Goal: Task Accomplishment & Management: Use online tool/utility

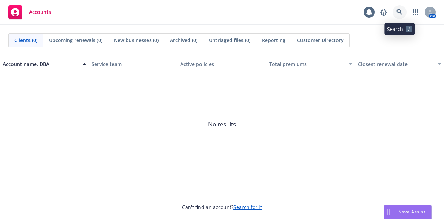
click at [398, 7] on link at bounding box center [400, 12] width 14 height 14
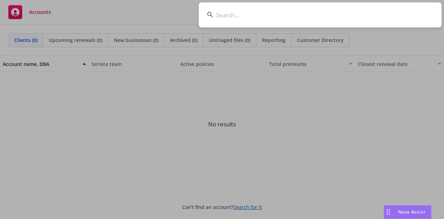
click at [359, 10] on input at bounding box center [320, 14] width 243 height 25
type input "radco"
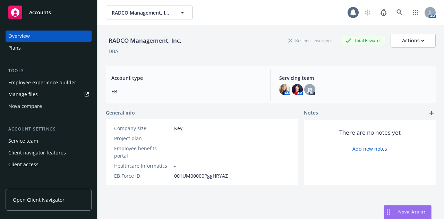
click at [35, 84] on div "Employee experience builder" at bounding box center [42, 82] width 68 height 11
click at [59, 83] on div "Employee experience builder" at bounding box center [42, 82] width 68 height 11
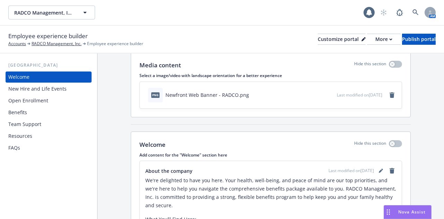
scroll to position [35, 0]
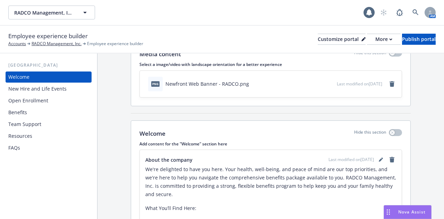
click at [48, 87] on div "New Hire and Life Events" at bounding box center [37, 88] width 58 height 11
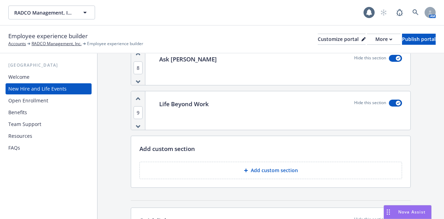
scroll to position [1145, 0]
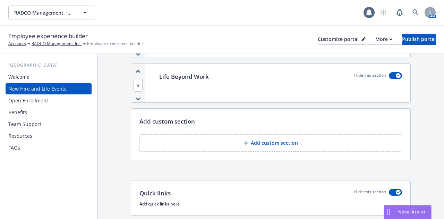
click at [277, 140] on p "Add custom section" at bounding box center [274, 143] width 47 height 7
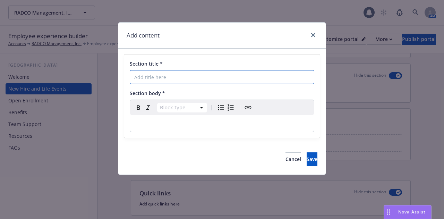
click at [151, 78] on input "Section title *" at bounding box center [222, 77] width 185 height 14
type input "New Hire Enrollment"
click at [313, 33] on icon "close" at bounding box center [313, 35] width 4 height 4
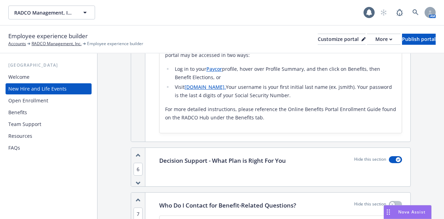
scroll to position [868, 0]
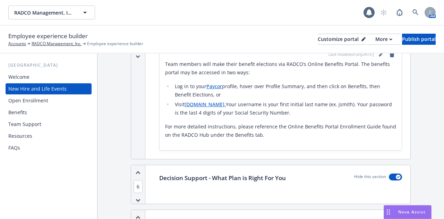
drag, startPoint x: 200, startPoint y: 170, endPoint x: 193, endPoint y: 170, distance: 7.6
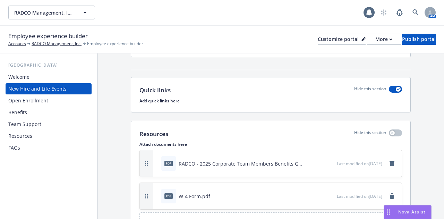
scroll to position [1279, 0]
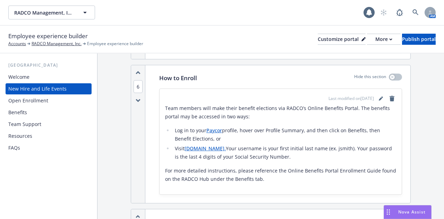
scroll to position [1007, 0]
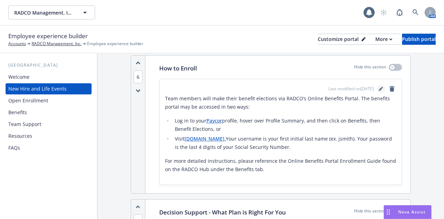
click at [378, 85] on link "editPencil" at bounding box center [381, 89] width 8 height 8
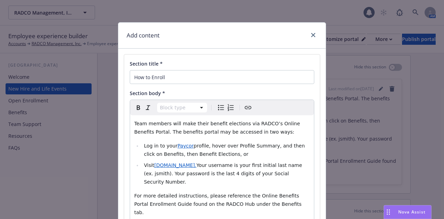
scroll to position [35, 0]
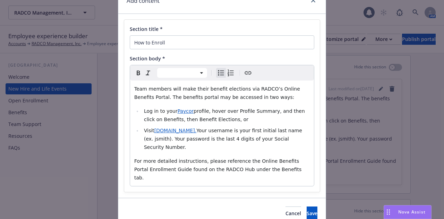
drag, startPoint x: 305, startPoint y: 140, endPoint x: 131, endPoint y: 109, distance: 177.0
click at [131, 109] on div "Team members will make their benefit elections via RADCO’s Online Benefits Port…" at bounding box center [222, 134] width 184 height 106
click at [219, 70] on icon "Bulleted list" at bounding box center [221, 73] width 8 height 8
select select "paragraph"
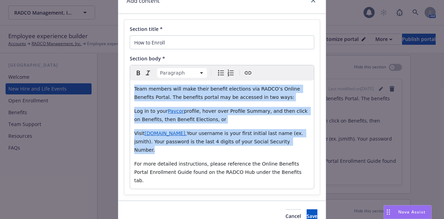
click at [219, 70] on icon "Bulleted list" at bounding box center [221, 73] width 8 height 8
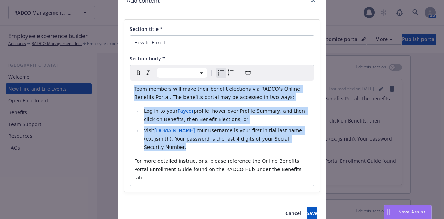
select select "paragraph"
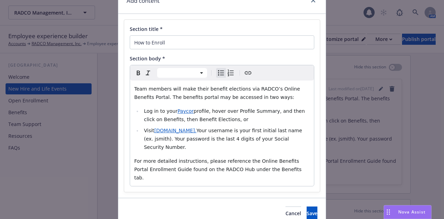
click at [271, 97] on p "Team members will make their benefit elections via RADCO’s Online Benefits Port…" at bounding box center [222, 93] width 176 height 17
select select
click at [205, 112] on span "profile, hover over Profile Summary, and then click on Benefits, then Benefit E…" at bounding box center [225, 115] width 162 height 14
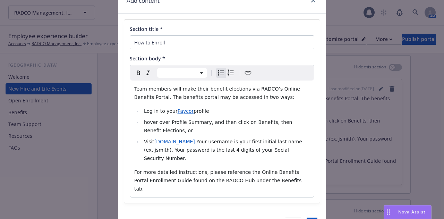
click at [211, 123] on span "hover over Profile Summary, and then click on Benefits, then Benefit Elections,…" at bounding box center [219, 126] width 150 height 14
click at [225, 125] on span "hover over Profile Summary, and then click on Benefits, then Benefit Elections,…" at bounding box center [219, 126] width 150 height 14
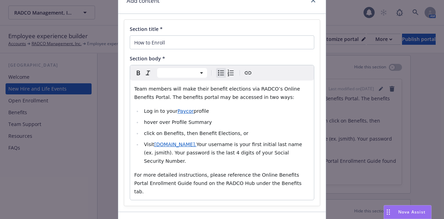
click at [190, 133] on span "click on Benefits, then Benefit Elections, or" at bounding box center [196, 134] width 104 height 6
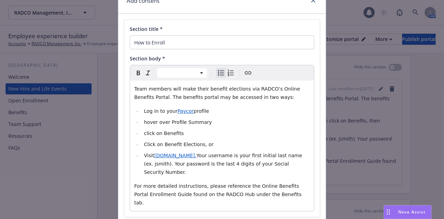
click at [217, 143] on li "Click on Benefit Elections, or" at bounding box center [226, 144] width 168 height 8
click at [277, 126] on li "hover over Profile Summary" at bounding box center [226, 122] width 168 height 8
click at [203, 143] on li "Click on Benefit Elections" at bounding box center [226, 144] width 168 height 8
click at [144, 122] on span "hover over Profile Summary" at bounding box center [178, 122] width 68 height 6
click at [144, 134] on span "click on Benefits" at bounding box center [164, 134] width 40 height 6
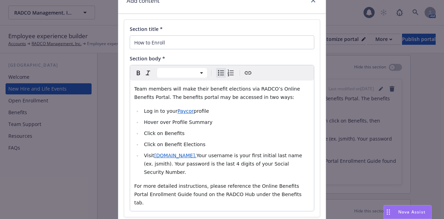
click at [213, 143] on li "Click on Benefit Elections" at bounding box center [226, 144] width 168 height 8
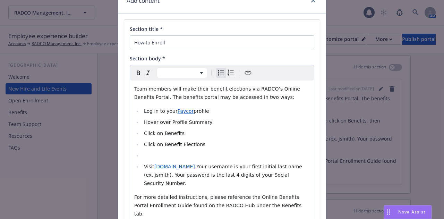
select select "paragraph"
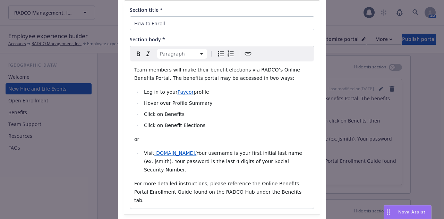
scroll to position [91, 0]
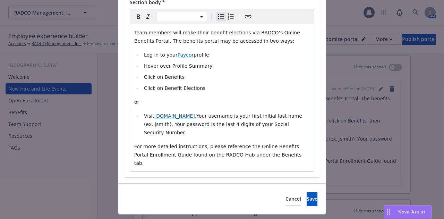
click at [158, 125] on span "Your username is your first initial last name (ex. jsmith). Your password is th…" at bounding box center [224, 124] width 160 height 22
click at [207, 116] on span "Your username is your first initial last name (ex. jsmith). Your password is th…" at bounding box center [224, 124] width 160 height 22
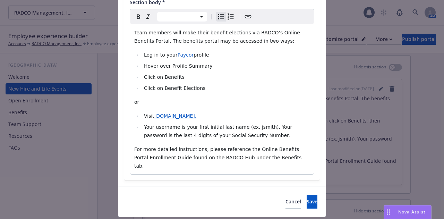
click at [212, 118] on li "Visit www.radcobenefits.com." at bounding box center [226, 116] width 168 height 8
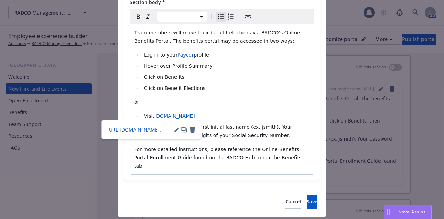
select select "paragraph"
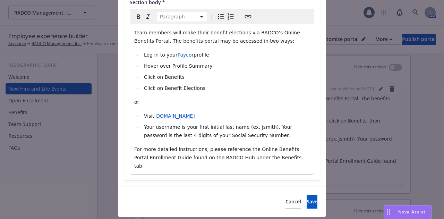
click at [241, 142] on div "Team members will make their benefit elections via RADCO’s Online Benefits Port…" at bounding box center [222, 99] width 184 height 150
select select
click at [174, 129] on span "Your username is your first initial last name (ex. jsmith). Your password is th…" at bounding box center [219, 131] width 150 height 14
click at [144, 127] on span "Your username is your first initial last name (ex. jsmith). Your password is th…" at bounding box center [219, 131] width 150 height 14
click at [269, 127] on span "Your username is your first initial last name (ex. jsmith). Your password is th…" at bounding box center [229, 131] width 150 height 14
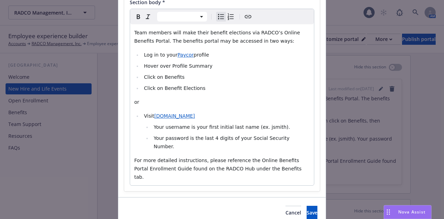
drag, startPoint x: 140, startPoint y: 65, endPoint x: 207, endPoint y: 90, distance: 71.7
click at [207, 90] on ul "Log in to your Paycor profile Hover over Profile Summary Click on Benefits Clic…" at bounding box center [222, 72] width 176 height 42
click at [243, 86] on li "Click on Benefit Elections" at bounding box center [231, 88] width 158 height 8
click at [307, 206] on button "Save" at bounding box center [312, 213] width 11 height 14
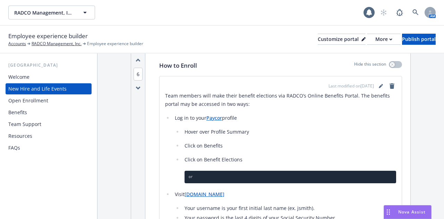
scroll to position [1007, 0]
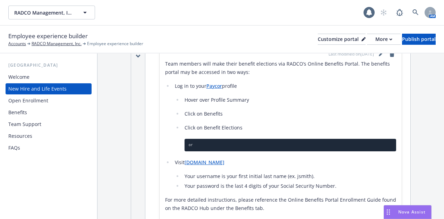
scroll to position [972, 0]
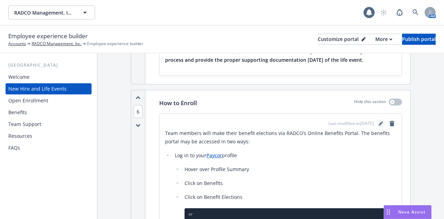
click at [379, 121] on icon "editPencil" at bounding box center [381, 123] width 4 height 4
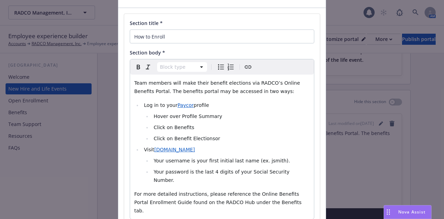
scroll to position [88, 0]
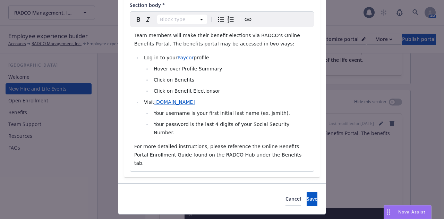
select select
click at [216, 93] on li "Click on Benefit Electionsor" at bounding box center [231, 91] width 158 height 8
click at [286, 195] on span "Cancel" at bounding box center [294, 198] width 16 height 7
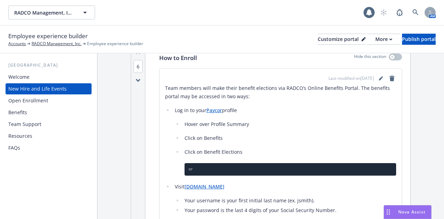
scroll to position [1007, 0]
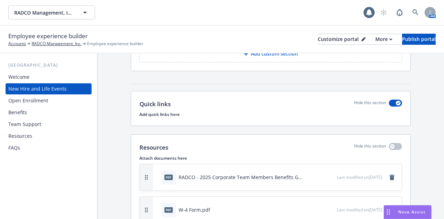
scroll to position [1488, 0]
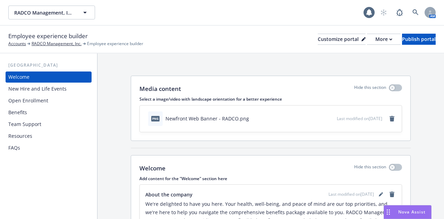
click at [63, 88] on div "New Hire and Life Events" at bounding box center [37, 88] width 58 height 11
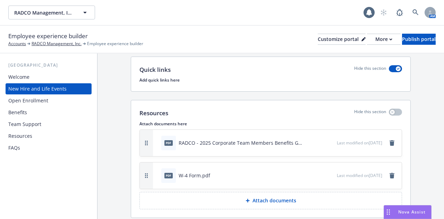
scroll to position [1488, 0]
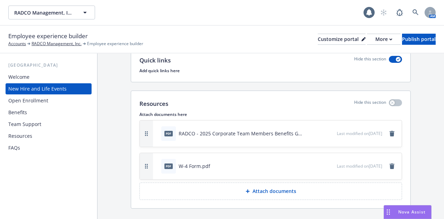
click at [266, 188] on p "Attach documents" at bounding box center [275, 191] width 44 height 7
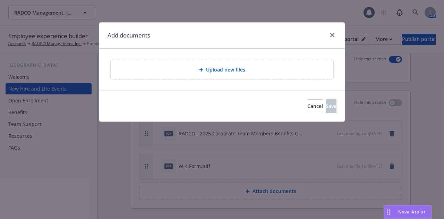
click at [214, 68] on span "Upload new files" at bounding box center [225, 69] width 39 height 7
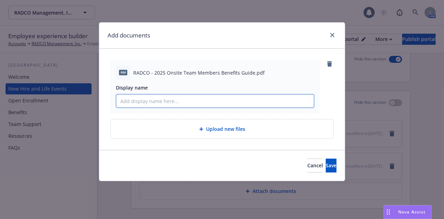
click at [194, 100] on input "Display name" at bounding box center [215, 100] width 198 height 13
click at [326, 164] on span "Save" at bounding box center [331, 165] width 11 height 7
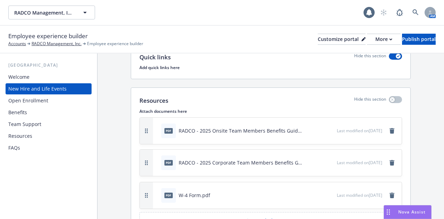
scroll to position [1455, 0]
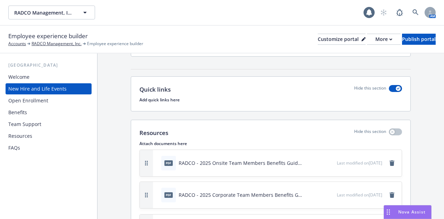
drag, startPoint x: 144, startPoint y: 154, endPoint x: 152, endPoint y: 77, distance: 77.2
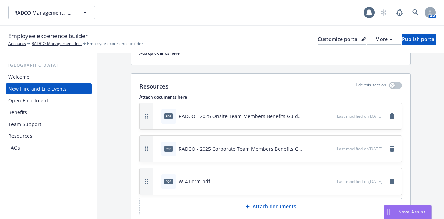
scroll to position [1520, 0]
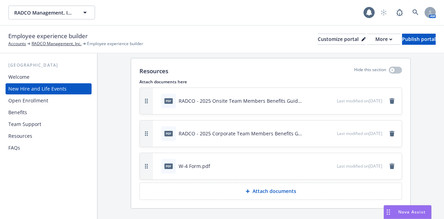
click at [29, 115] on div "Benefits" at bounding box center [48, 112] width 81 height 11
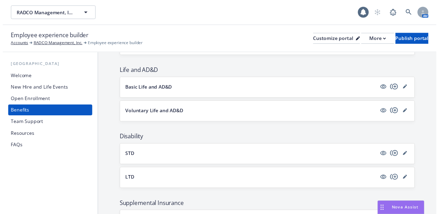
scroll to position [261, 0]
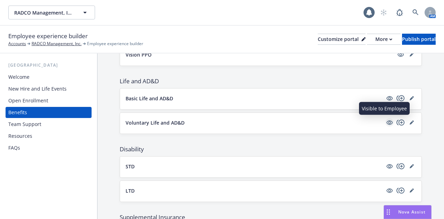
click at [387, 121] on icon "visible" at bounding box center [390, 122] width 6 height 5
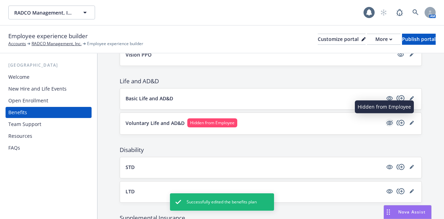
click at [387, 122] on icon "hidden" at bounding box center [390, 123] width 6 height 5
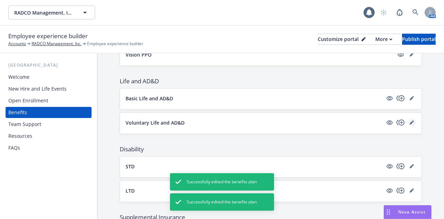
click at [410, 120] on icon "editPencil" at bounding box center [412, 122] width 4 height 4
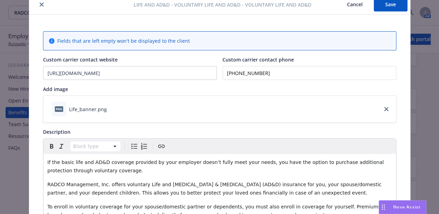
scroll to position [69, 0]
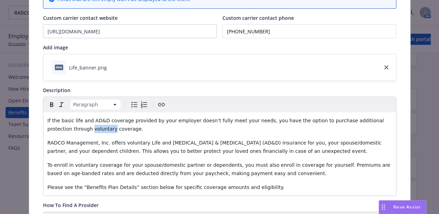
drag, startPoint x: 44, startPoint y: 129, endPoint x: 64, endPoint y: 129, distance: 20.1
click at [64, 129] on div "If the basic life and AD&D coverage provided by your employer doesn’t fully mee…" at bounding box center [219, 153] width 353 height 83
copy span "voluntary"
click at [143, 167] on span "To enroll in voluntary coverage for your spouse/domestic partner or dependents,…" at bounding box center [220, 169] width 344 height 14
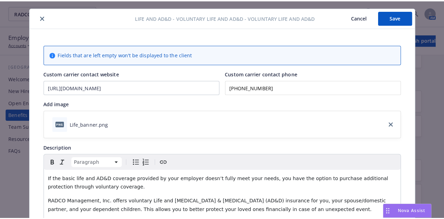
scroll to position [0, 0]
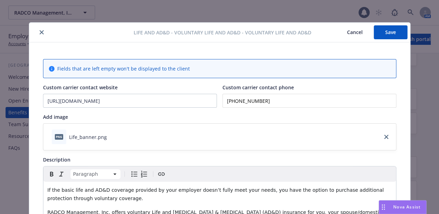
click at [40, 32] on icon "close" at bounding box center [42, 32] width 4 height 4
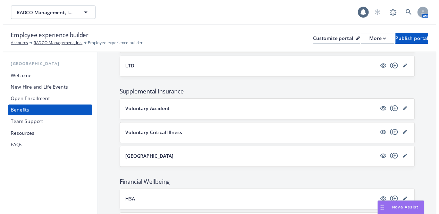
scroll to position [400, 0]
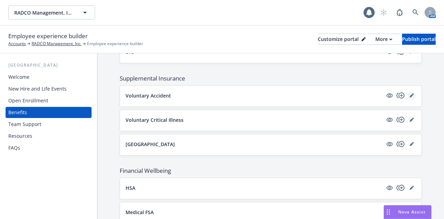
click at [408, 95] on link "editPencil" at bounding box center [412, 95] width 8 height 8
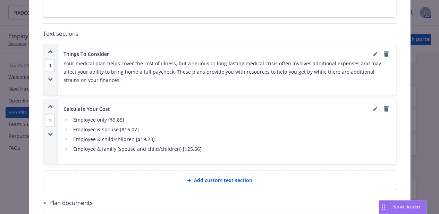
scroll to position [333, 0]
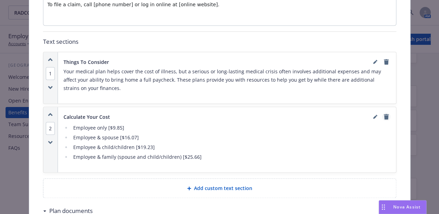
click at [384, 114] on icon "remove" at bounding box center [386, 117] width 5 height 6
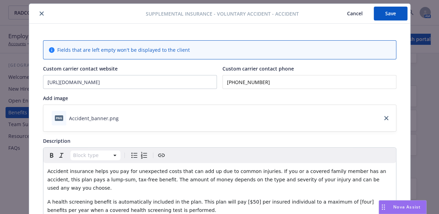
scroll to position [0, 0]
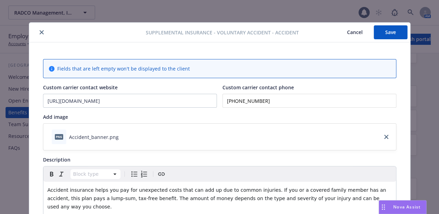
click at [397, 30] on button "Save" at bounding box center [391, 32] width 34 height 14
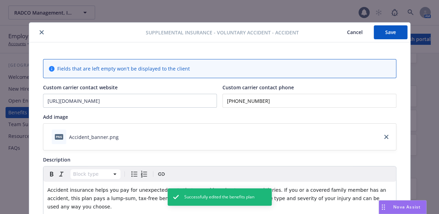
click at [38, 30] on button "close" at bounding box center [41, 32] width 8 height 8
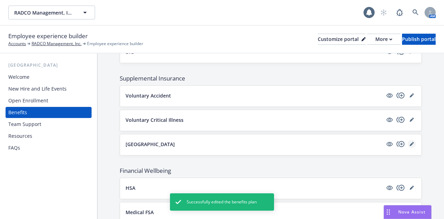
click at [408, 140] on link "editPencil" at bounding box center [412, 144] width 8 height 8
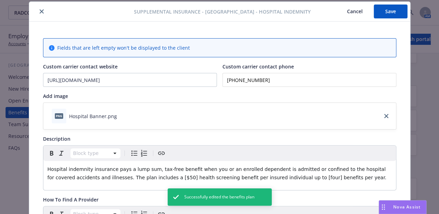
scroll to position [298, 0]
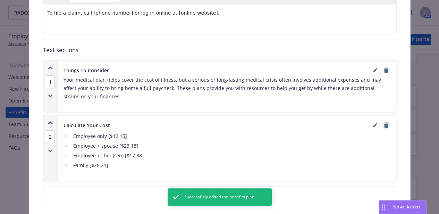
click at [384, 124] on icon "remove" at bounding box center [386, 125] width 5 height 6
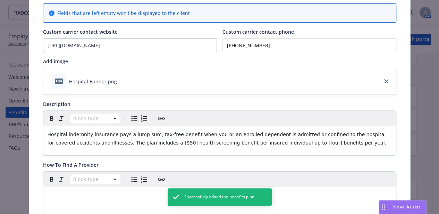
scroll to position [0, 0]
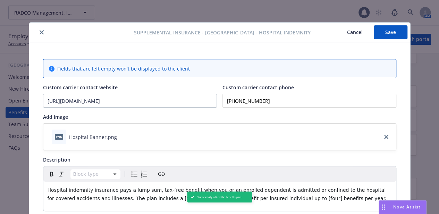
click at [382, 35] on button "Save" at bounding box center [391, 32] width 34 height 14
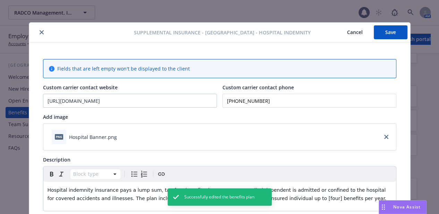
click at [39, 35] on button "close" at bounding box center [41, 32] width 8 height 8
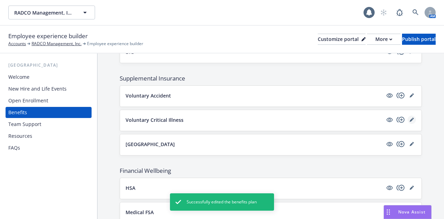
click at [408, 116] on link "editPencil" at bounding box center [412, 120] width 8 height 8
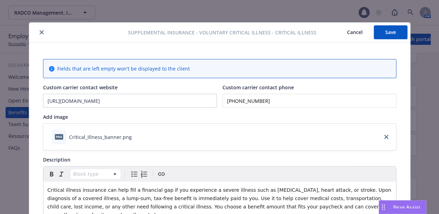
drag, startPoint x: 386, startPoint y: 35, endPoint x: 349, endPoint y: 36, distance: 37.1
click at [386, 35] on button "Save" at bounding box center [391, 32] width 34 height 14
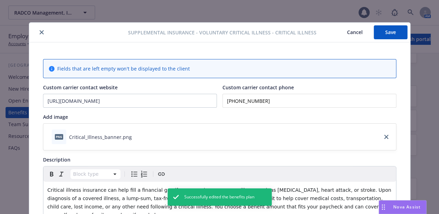
click at [348, 31] on button "Cancel" at bounding box center [355, 32] width 38 height 14
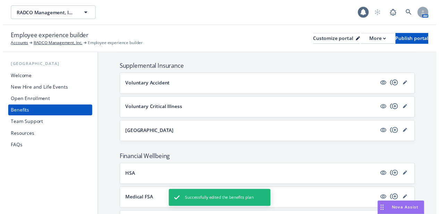
scroll to position [400, 0]
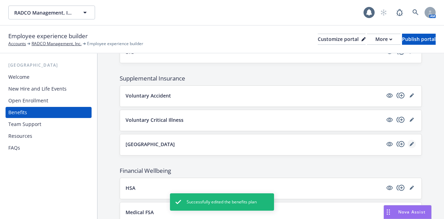
click at [409, 140] on link "editPencil" at bounding box center [412, 144] width 8 height 8
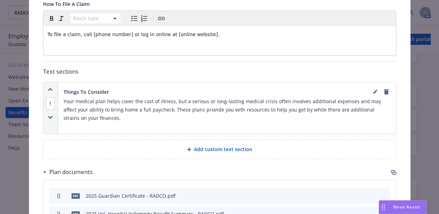
scroll to position [103, 0]
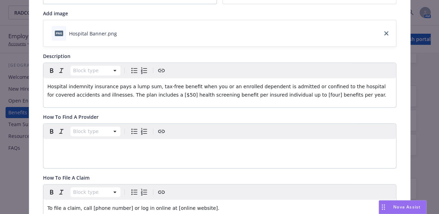
drag, startPoint x: 44, startPoint y: 82, endPoint x: 37, endPoint y: 82, distance: 6.2
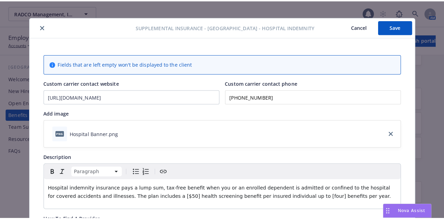
scroll to position [0, 0]
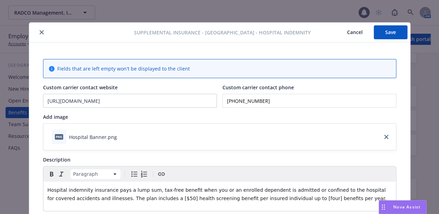
click at [40, 31] on icon "close" at bounding box center [42, 32] width 4 height 4
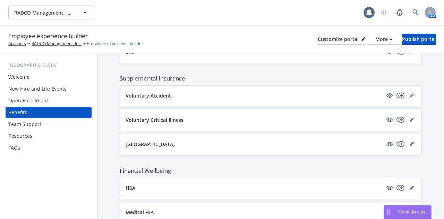
click at [144, 141] on p "[GEOGRAPHIC_DATA]" at bounding box center [150, 144] width 49 height 7
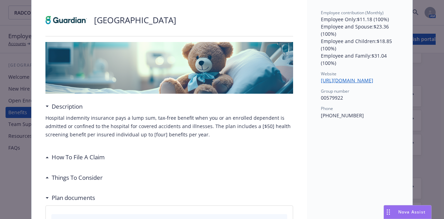
scroll to position [19, 0]
